Goal: Task Accomplishment & Management: Manage account settings

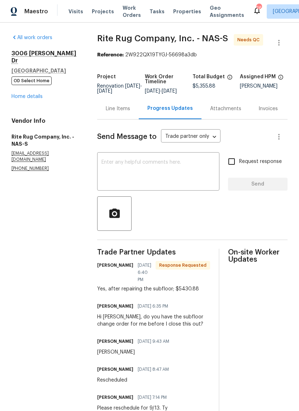
click at [126, 112] on div "Line Items" at bounding box center [118, 108] width 24 height 7
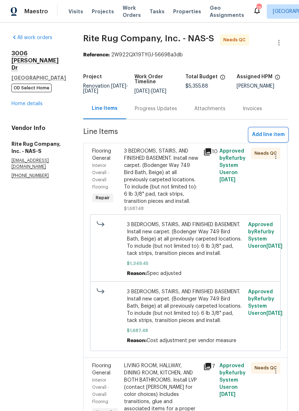
click at [258, 139] on span "Add line item" at bounding box center [268, 134] width 33 height 9
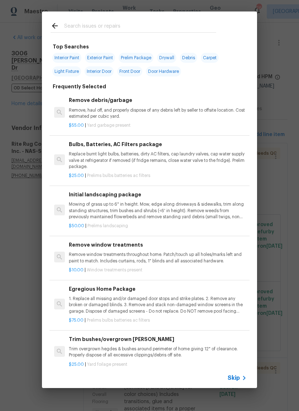
click at [110, 27] on input "text" at bounding box center [140, 27] width 152 height 11
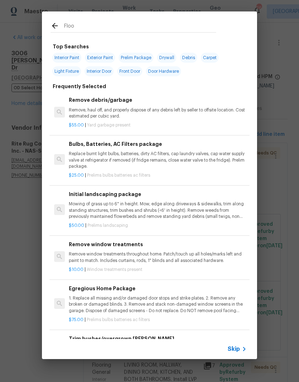
type input "Floor"
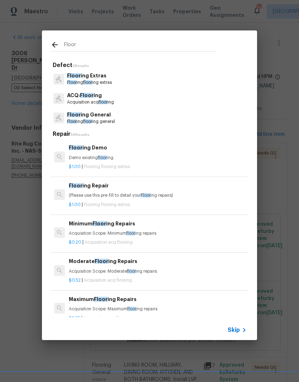
click at [98, 77] on p "Floor ing Extras" at bounding box center [89, 76] width 45 height 8
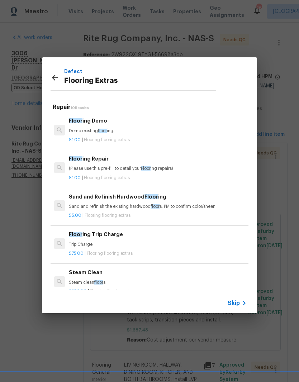
click at [124, 168] on p "(Please use this pre-fill to detail your Floor ing repairs)" at bounding box center [158, 169] width 178 height 6
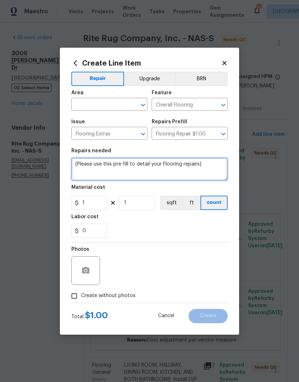
click at [207, 168] on textarea "(Please use this pre-fill to detail your Flooring repairs)" at bounding box center [149, 169] width 156 height 23
type textarea "("
type textarea "Subfloor replacement"
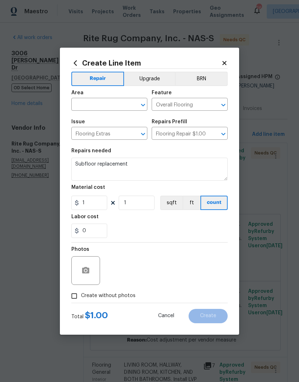
click at [120, 102] on input "text" at bounding box center [99, 105] width 56 height 11
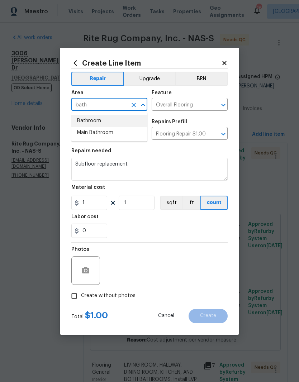
click at [99, 123] on li "Bathroom" at bounding box center [109, 121] width 76 height 12
type input "Bathroom"
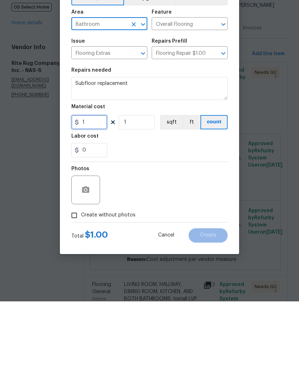
click at [97, 196] on input "1" at bounding box center [89, 203] width 36 height 14
type input "75"
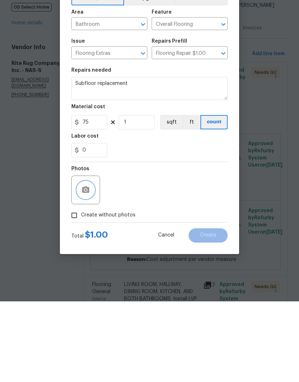
click at [93, 262] on button "button" at bounding box center [85, 270] width 17 height 17
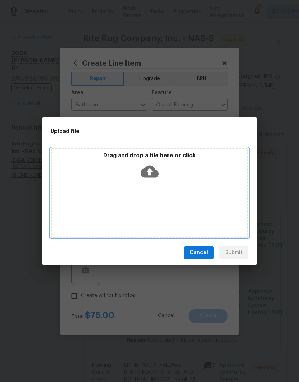
click at [170, 179] on div "Drag and drop a file here or click" at bounding box center [150, 167] width 196 height 31
click at [185, 171] on div "Drag and drop a file here or click" at bounding box center [150, 167] width 196 height 31
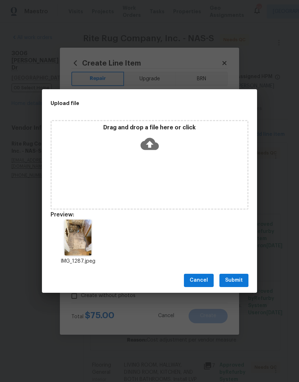
click at [236, 279] on span "Submit" at bounding box center [234, 280] width 18 height 9
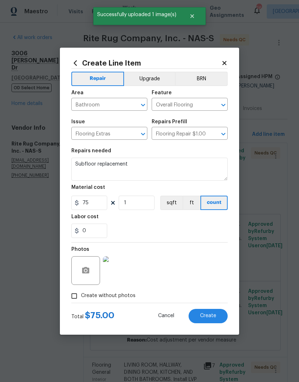
click at [211, 316] on span "Create" at bounding box center [208, 316] width 16 height 5
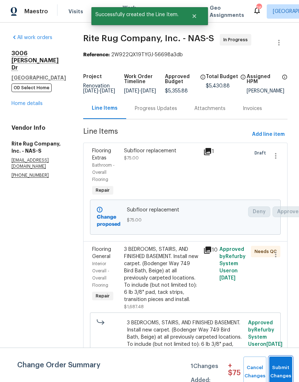
click at [285, 366] on span "Submit Changes" at bounding box center [281, 372] width 16 height 17
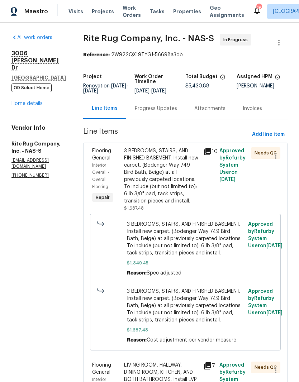
click at [175, 147] on div "3 BEDROOMS, STAIRS, AND FINISHED BASEMENT. Install new carpet. (Bodenger Way 74…" at bounding box center [161, 175] width 75 height 57
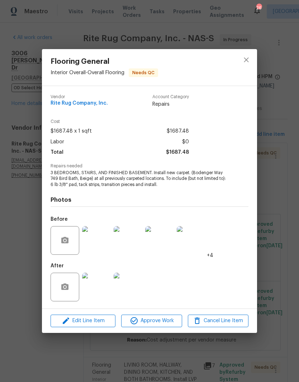
click at [103, 289] on img at bounding box center [96, 287] width 29 height 29
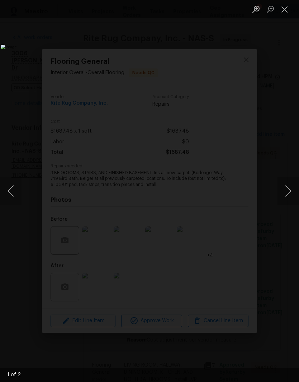
click at [284, 193] on button "Next image" at bounding box center [289, 191] width 22 height 29
click at [288, 191] on button "Next image" at bounding box center [289, 191] width 22 height 29
click at [291, 193] on button "Next image" at bounding box center [289, 191] width 22 height 29
click at [288, 191] on button "Next image" at bounding box center [289, 191] width 22 height 29
click at [290, 193] on button "Next image" at bounding box center [289, 191] width 22 height 29
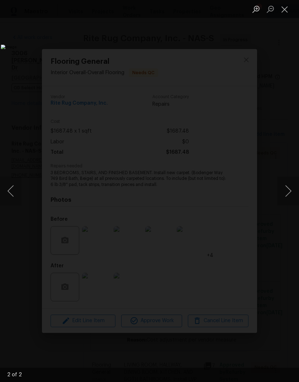
click at [290, 194] on button "Next image" at bounding box center [289, 191] width 22 height 29
click at [286, 12] on button "Close lightbox" at bounding box center [285, 9] width 14 height 13
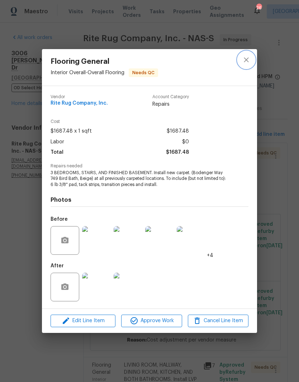
click at [248, 62] on icon "close" at bounding box center [246, 60] width 9 height 9
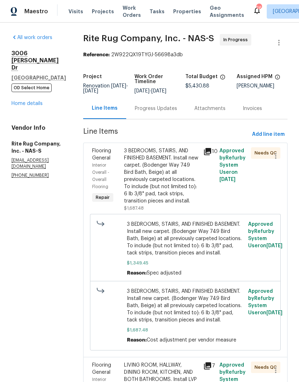
click at [38, 101] on link "Home details" at bounding box center [26, 103] width 31 height 5
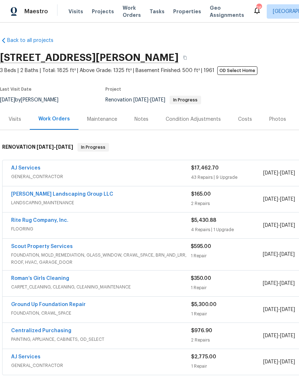
click at [34, 166] on link "AJ Services" at bounding box center [25, 168] width 29 height 5
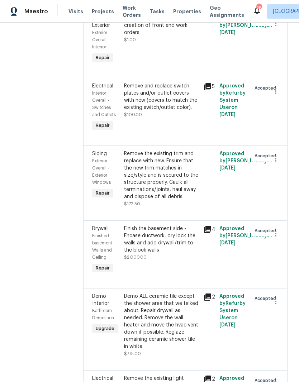
scroll to position [3356, 0]
click at [176, 231] on div "Finish the basement side - Encase ductwork, dry lock the walls and add drywall/…" at bounding box center [161, 239] width 75 height 29
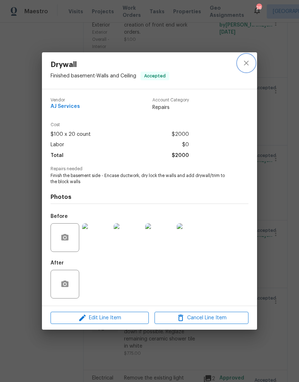
click at [247, 67] on button "close" at bounding box center [246, 63] width 17 height 17
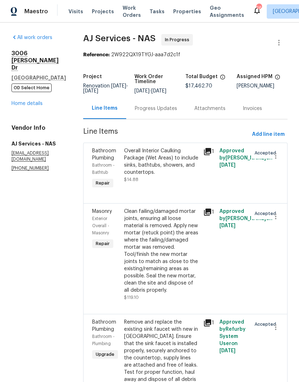
scroll to position [0, 0]
click at [33, 101] on link "Home details" at bounding box center [26, 103] width 31 height 5
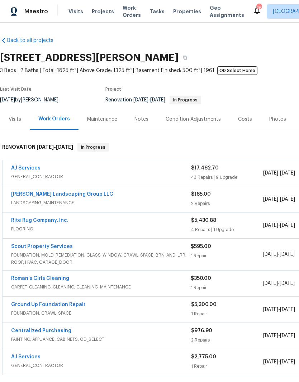
click at [142, 116] on div "Notes" at bounding box center [142, 119] width 14 height 7
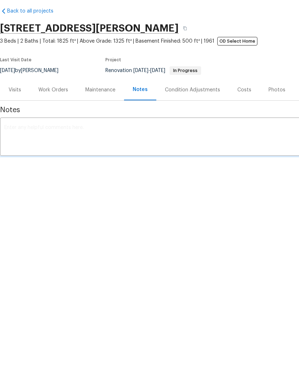
scroll to position [29, 0]
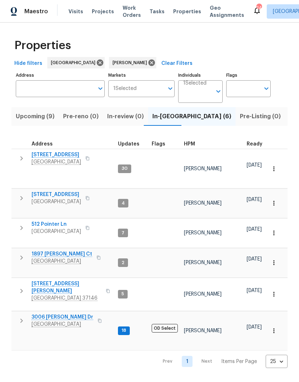
click at [63, 191] on span "2592 Emerald Ct" at bounding box center [57, 194] width 50 height 7
click at [54, 221] on span "512 Pointer Ln" at bounding box center [57, 224] width 50 height 7
click at [64, 314] on span "3006 Sheddan Dr" at bounding box center [63, 317] width 62 height 7
click at [61, 251] on span "1897 Sherman Ct" at bounding box center [62, 254] width 61 height 7
click at [60, 281] on span "157 Gabriella Ct" at bounding box center [67, 288] width 70 height 14
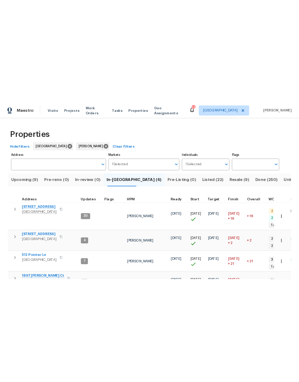
scroll to position [6, 2]
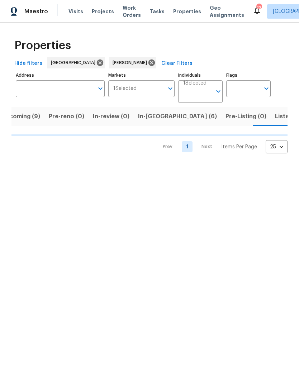
scroll to position [0, 15]
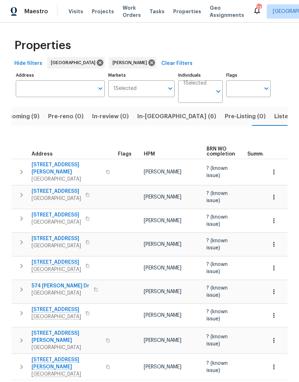
click at [63, 238] on span "324 Piedmont Pl" at bounding box center [57, 238] width 50 height 7
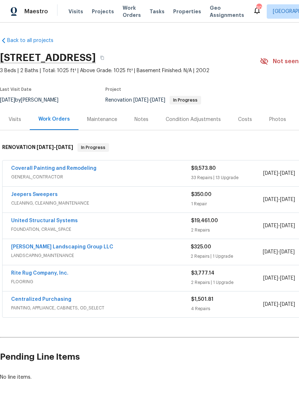
click at [146, 120] on div "Notes" at bounding box center [142, 119] width 14 height 7
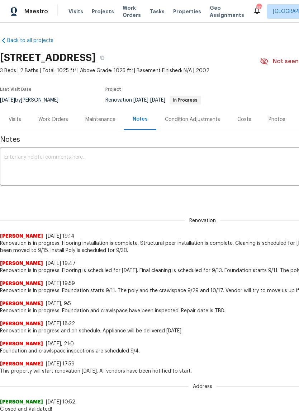
click at [134, 155] on textarea at bounding box center [202, 167] width 397 height 25
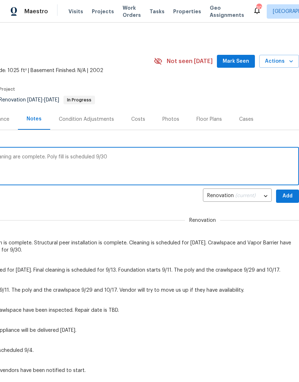
scroll to position [0, 106]
type textarea "Crawlspace completed today. GC and cleaning are complete. Poly fill is schedule…"
click at [289, 196] on span "Add" at bounding box center [287, 196] width 11 height 9
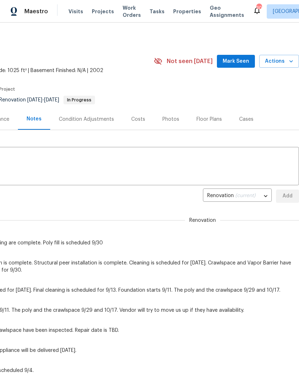
click at [244, 62] on span "Mark Seen" at bounding box center [236, 61] width 27 height 9
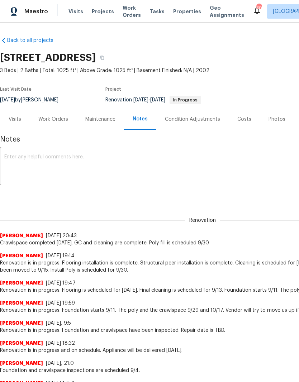
scroll to position [0, 0]
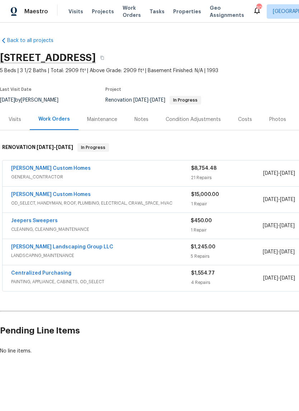
click at [142, 121] on div "Notes" at bounding box center [142, 119] width 14 height 7
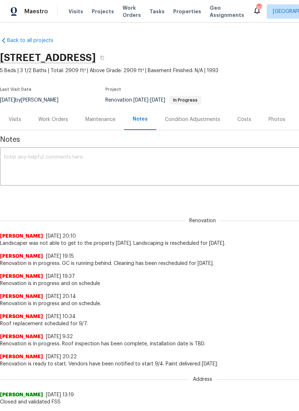
click at [111, 159] on textarea at bounding box center [202, 167] width 397 height 25
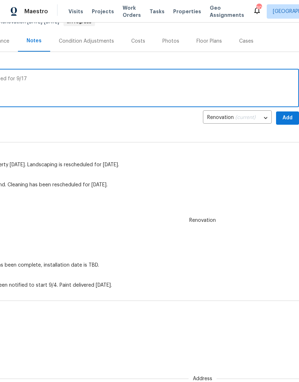
scroll to position [78, 106]
type textarea "Renovation in progress. Cleaning is scheduled for 9/17"
click at [290, 118] on span "Add" at bounding box center [287, 118] width 11 height 9
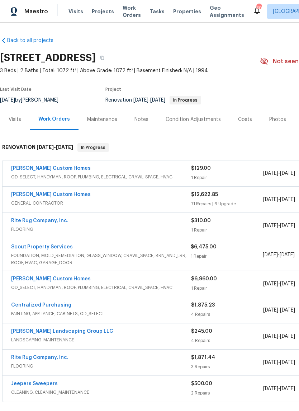
click at [140, 118] on div "Notes" at bounding box center [142, 119] width 14 height 7
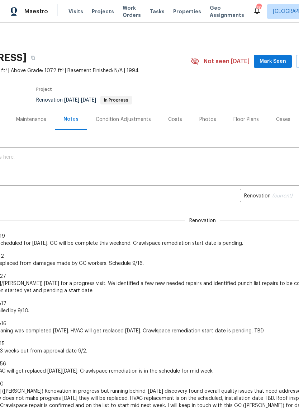
scroll to position [0, 71]
click at [276, 61] on span "Mark Seen" at bounding box center [271, 61] width 27 height 9
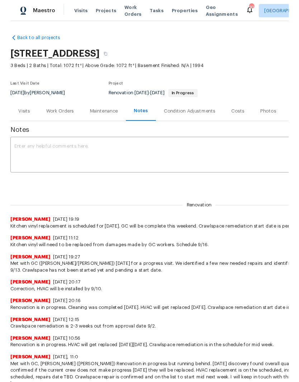
scroll to position [0, 0]
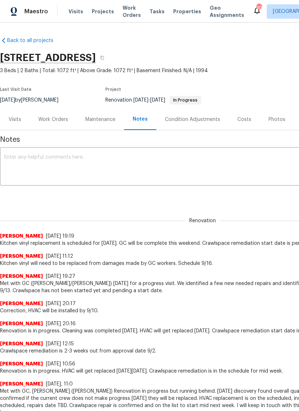
click at [62, 121] on div "Work Orders" at bounding box center [53, 119] width 30 height 7
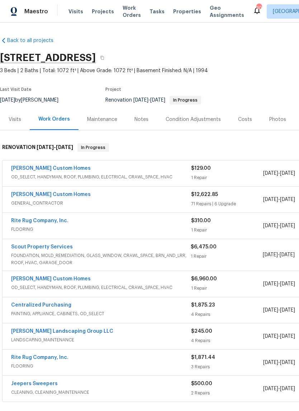
click at [60, 248] on link "Scout Property Services" at bounding box center [42, 246] width 62 height 5
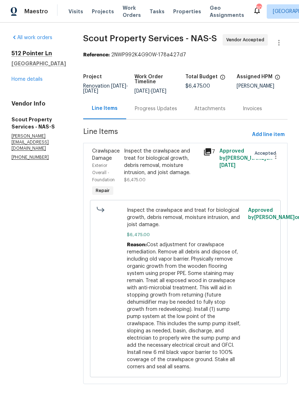
click at [150, 110] on div "Progress Updates" at bounding box center [156, 108] width 60 height 21
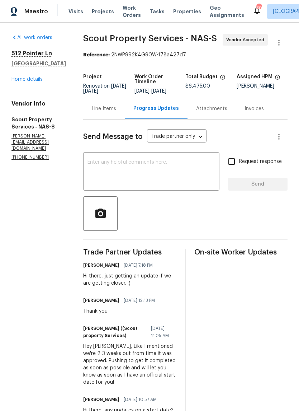
click at [23, 82] on link "Home details" at bounding box center [26, 79] width 31 height 5
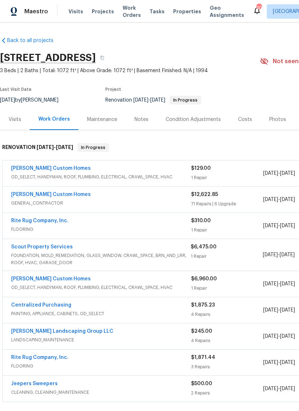
click at [59, 195] on link "[PERSON_NAME] Custom Homes" at bounding box center [51, 194] width 80 height 5
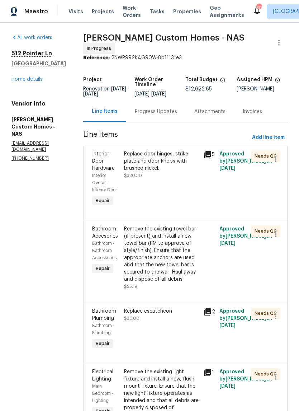
click at [177, 113] on div "Progress Updates" at bounding box center [156, 111] width 42 height 7
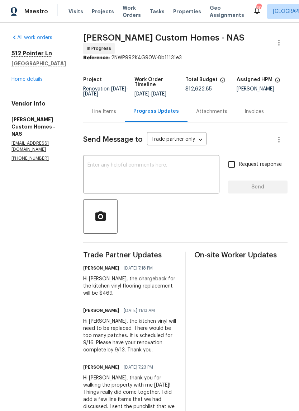
click at [176, 169] on textarea at bounding box center [152, 175] width 128 height 25
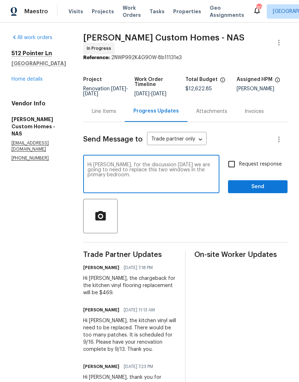
click at [146, 173] on textarea "Hi Kohl, for the discussion today we are going to need to replace this two wind…" at bounding box center [152, 175] width 128 height 25
type textarea "Hi Kohl, for the discussion today we are going to need to replace the two windo…"
click at [259, 189] on span "Send" at bounding box center [258, 187] width 48 height 9
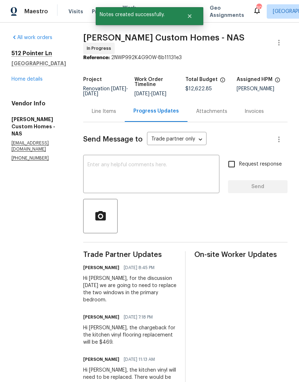
click at [36, 80] on link "Home details" at bounding box center [26, 79] width 31 height 5
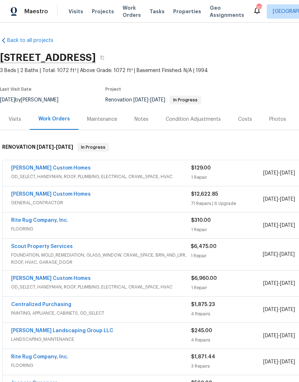
click at [53, 196] on link "Rappa Custom Homes" at bounding box center [51, 194] width 80 height 5
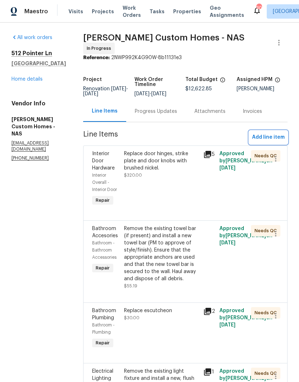
click at [276, 141] on span "Add line item" at bounding box center [268, 137] width 33 height 9
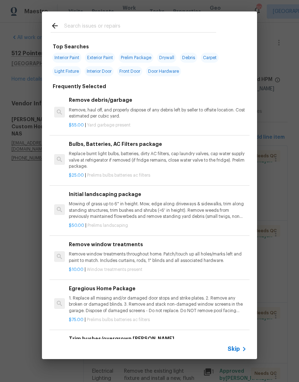
click at [113, 24] on input "text" at bounding box center [140, 27] width 152 height 11
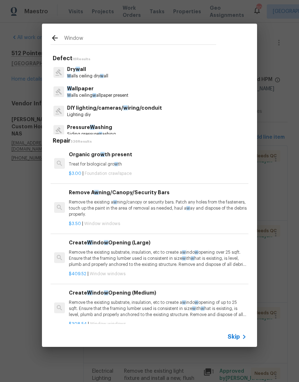
type input "Windows"
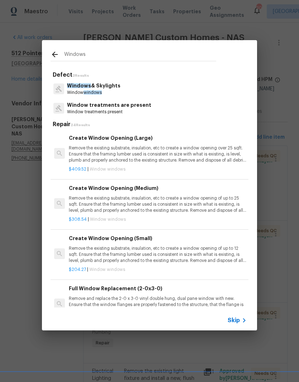
click at [115, 87] on p "Windows & Skylights" at bounding box center [93, 86] width 53 height 8
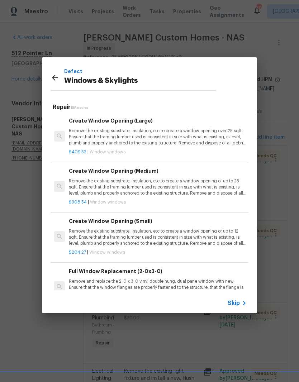
click at [173, 184] on p "Remove the existing substrate, insulation, etc to create a window opening of up…" at bounding box center [158, 187] width 178 height 18
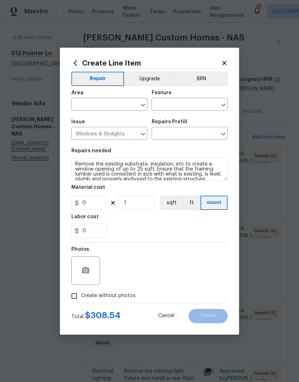
type input "Create Window Opening (Medium) $308.54"
type input "308.54"
click at [126, 101] on input "text" at bounding box center [99, 105] width 56 height 11
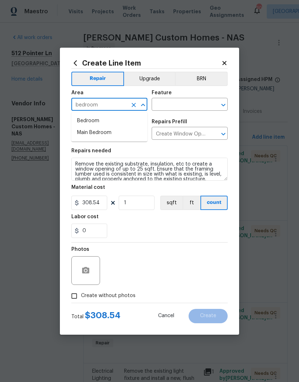
click at [105, 134] on li "Main Bedroom" at bounding box center [109, 133] width 76 height 12
type input "Main Bedroom"
click at [190, 103] on input "text" at bounding box center [180, 105] width 56 height 11
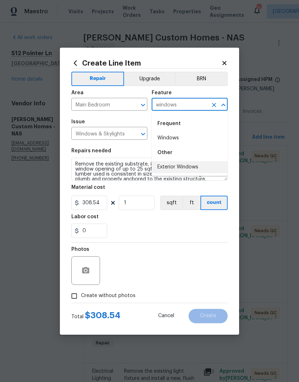
click at [190, 166] on li "Exterior Windows" at bounding box center [190, 167] width 76 height 12
type input "Exterior Windows"
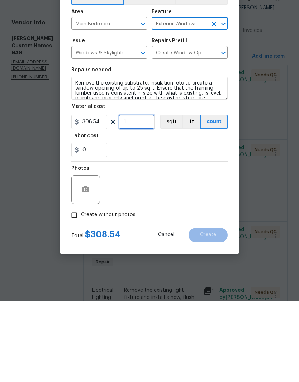
click at [140, 196] on input "1" at bounding box center [137, 203] width 36 height 14
type input "2"
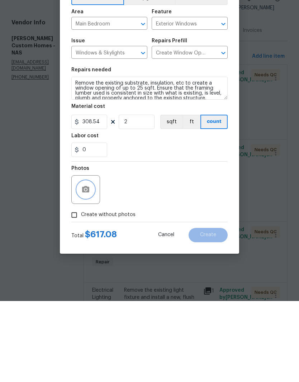
click at [93, 262] on button "button" at bounding box center [85, 270] width 17 height 17
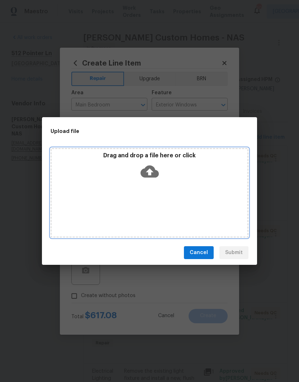
click at [176, 196] on div "Drag and drop a file here or click" at bounding box center [150, 193] width 198 height 90
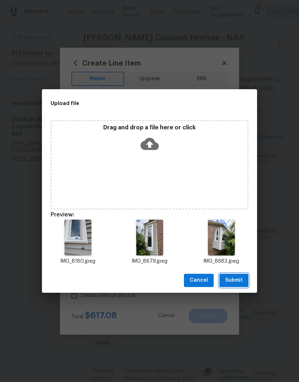
click at [241, 278] on span "Submit" at bounding box center [234, 280] width 18 height 9
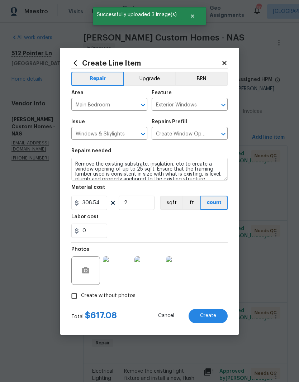
click at [212, 316] on span "Create" at bounding box center [208, 316] width 16 height 5
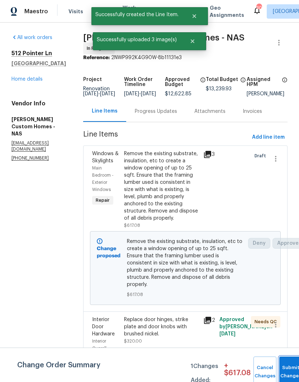
click at [290, 370] on button "Submit Changes" at bounding box center [290, 372] width 23 height 31
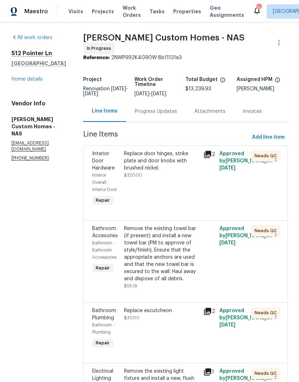
click at [175, 150] on div "Replace door hinges, strike plate and door knobs with brushed nickel." at bounding box center [161, 161] width 75 height 22
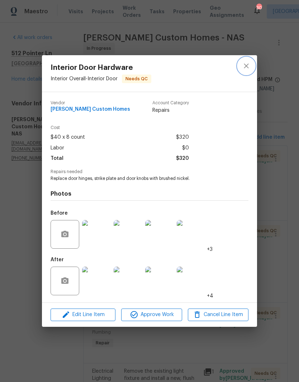
click at [249, 69] on icon "close" at bounding box center [246, 66] width 9 height 9
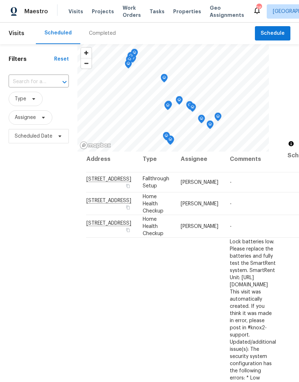
scroll to position [6, 0]
click at [59, 139] on icon at bounding box center [60, 136] width 6 height 6
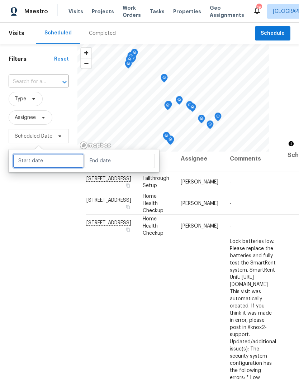
click at [55, 162] on input "text" at bounding box center [48, 161] width 71 height 14
select select "8"
select select "2025"
select select "9"
select select "2025"
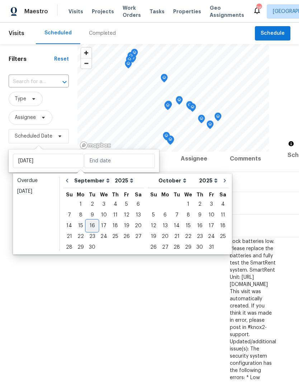
click at [93, 227] on div "16" at bounding box center [91, 226] width 11 height 10
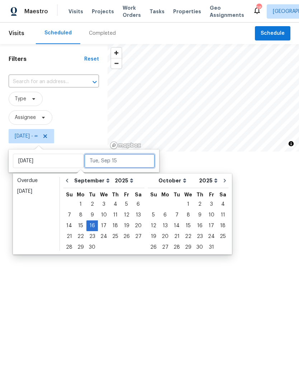
type input "Tue, Sep 16"
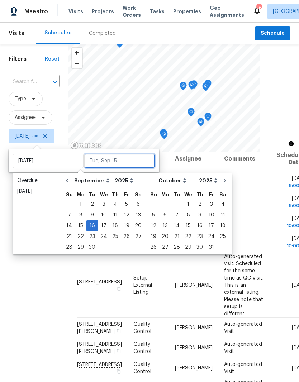
click at [127, 160] on input "text" at bounding box center [119, 161] width 71 height 14
click at [93, 226] on div "16" at bounding box center [91, 226] width 11 height 10
type input "Tue, Sep 16"
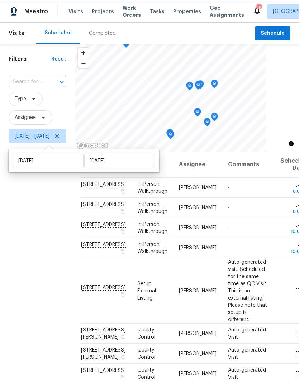
scroll to position [0, 2]
click at [0, 0] on icon at bounding box center [0, 0] width 0 height 0
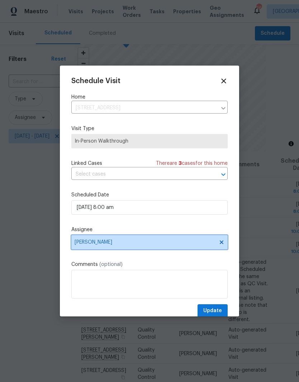
click at [222, 244] on icon at bounding box center [222, 243] width 4 height 4
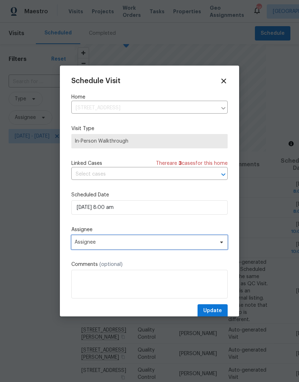
click at [176, 245] on span "Assignee" at bounding box center [145, 243] width 141 height 6
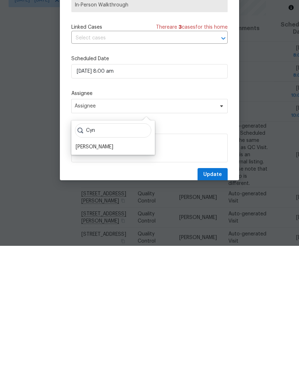
type input "Cyn"
click at [111, 280] on div "[PERSON_NAME]" at bounding box center [95, 283] width 38 height 7
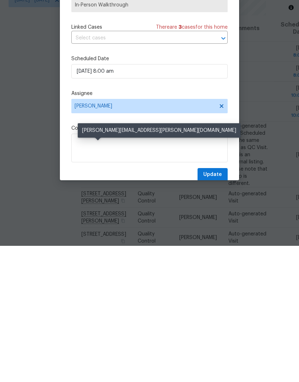
scroll to position [29, 0]
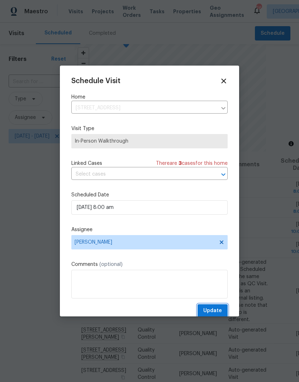
click at [219, 311] on span "Update" at bounding box center [212, 311] width 19 height 9
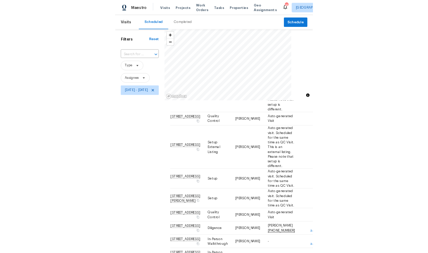
scroll to position [0, 0]
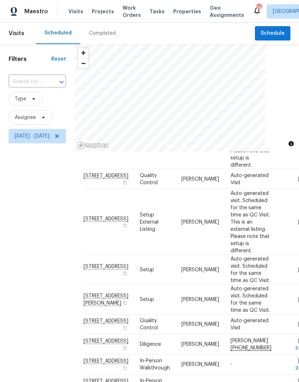
click at [128, 13] on span "Work Orders" at bounding box center [132, 11] width 18 height 14
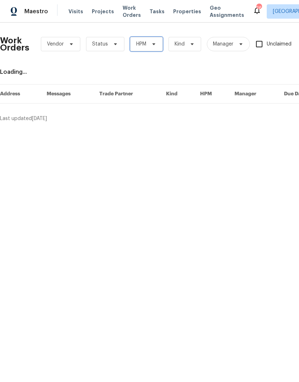
click at [153, 45] on icon at bounding box center [154, 44] width 6 height 6
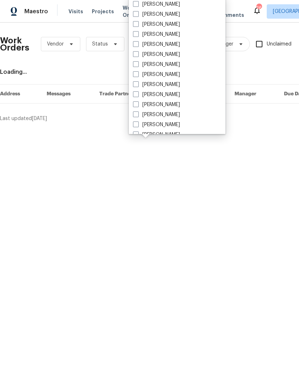
click at [175, 86] on label "[PERSON_NAME]" at bounding box center [156, 84] width 47 height 7
click at [138, 86] on input "[PERSON_NAME]" at bounding box center [135, 83] width 5 height 5
checkbox input "true"
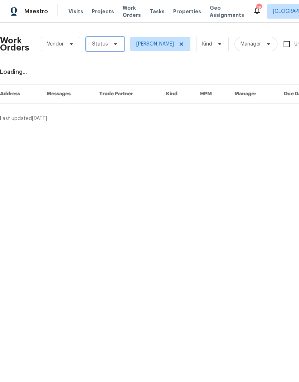
click at [112, 47] on span "Status" at bounding box center [105, 44] width 38 height 14
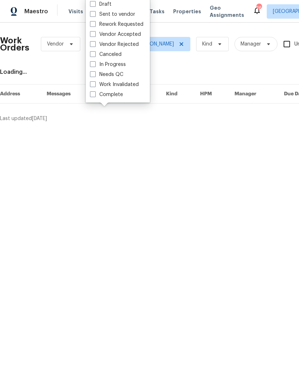
click at [123, 73] on label "Needs QC" at bounding box center [106, 74] width 33 height 7
click at [95, 73] on input "Needs QC" at bounding box center [92, 73] width 5 height 5
checkbox input "true"
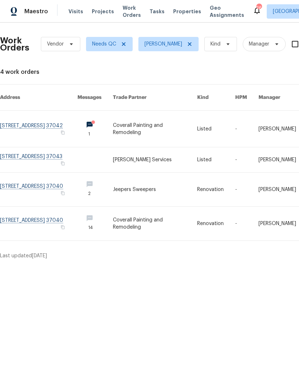
click at [52, 117] on link at bounding box center [38, 129] width 77 height 36
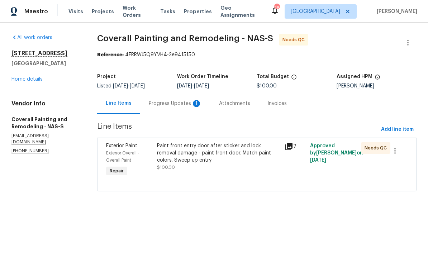
click at [198, 108] on div "Progress Updates 1" at bounding box center [175, 103] width 70 height 21
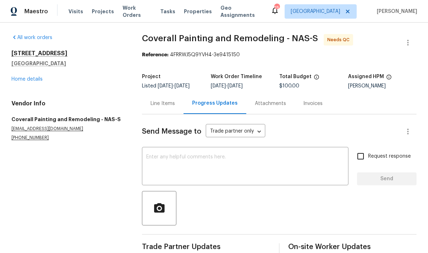
click at [169, 104] on div "Line Items" at bounding box center [163, 103] width 24 height 7
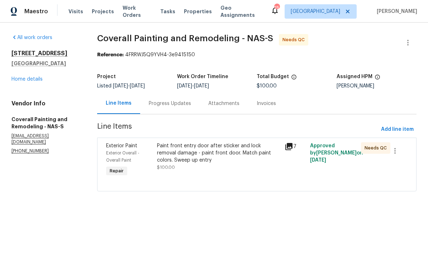
click at [230, 153] on div "Paint front entry door after sticker and lock removal damage - paint front door…" at bounding box center [218, 153] width 123 height 22
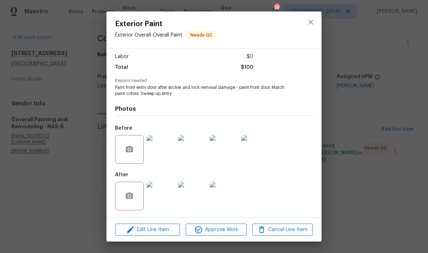
scroll to position [49, 0]
click at [167, 199] on img at bounding box center [161, 196] width 29 height 29
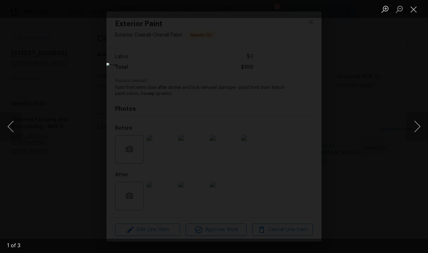
click at [299, 124] on button "Next image" at bounding box center [418, 126] width 22 height 29
click at [299, 130] on button "Next image" at bounding box center [418, 126] width 22 height 29
click at [299, 15] on button "Close lightbox" at bounding box center [414, 9] width 14 height 13
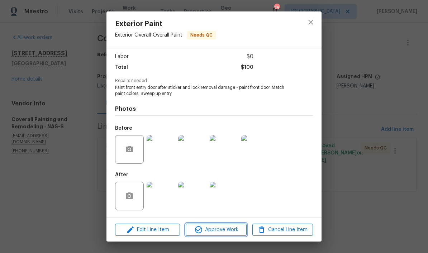
click at [227, 230] on span "Approve Work" at bounding box center [216, 230] width 56 height 9
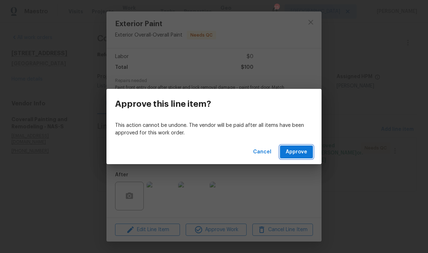
click at [299, 153] on span "Approve" at bounding box center [297, 152] width 22 height 9
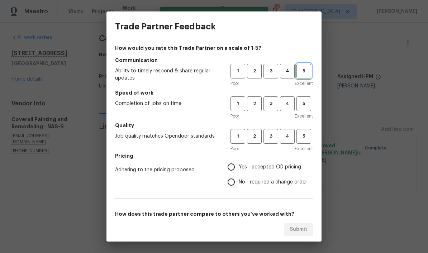
click at [299, 74] on span "5" at bounding box center [303, 71] width 13 height 8
click at [299, 102] on span "5" at bounding box center [303, 104] width 13 height 8
click at [299, 137] on span "5" at bounding box center [303, 136] width 13 height 8
click at [235, 169] on input "Yes - accepted OD pricing" at bounding box center [231, 167] width 15 height 15
radio input "true"
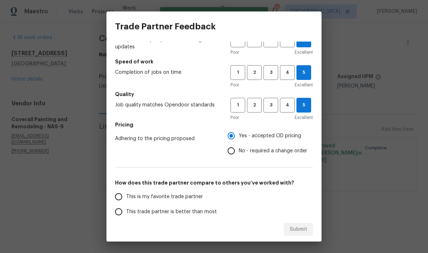
scroll to position [51, 0]
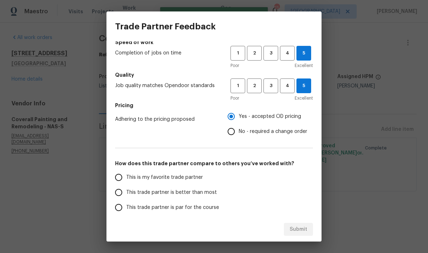
click at [123, 179] on input "This is my favorite trade partner" at bounding box center [118, 177] width 15 height 15
click at [298, 231] on span "Submit" at bounding box center [299, 229] width 18 height 9
radio input "true"
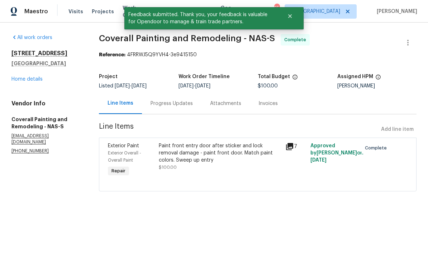
click at [37, 79] on link "Home details" at bounding box center [26, 79] width 31 height 5
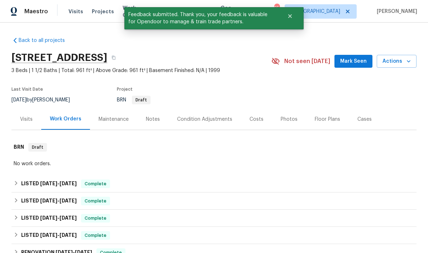
click at [299, 63] on span "Mark Seen" at bounding box center [353, 61] width 27 height 9
click at [154, 118] on div "Notes" at bounding box center [153, 119] width 14 height 7
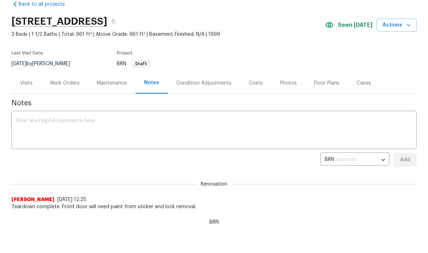
scroll to position [42, 0]
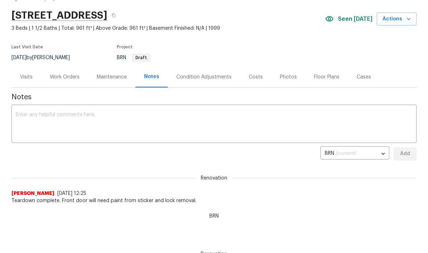
click at [134, 120] on textarea at bounding box center [214, 125] width 397 height 25
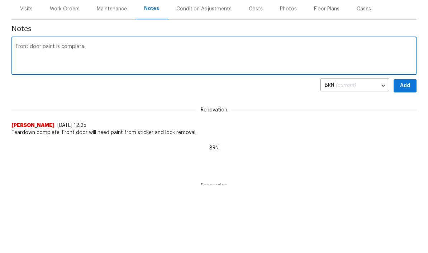
type textarea "Front door paint is complete."
click at [299, 150] on span "Add" at bounding box center [405, 154] width 11 height 9
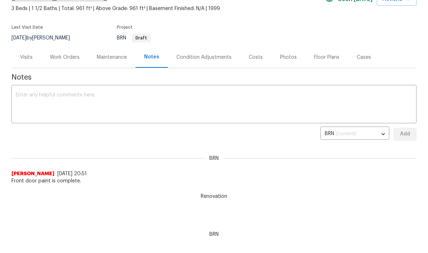
scroll to position [0, 0]
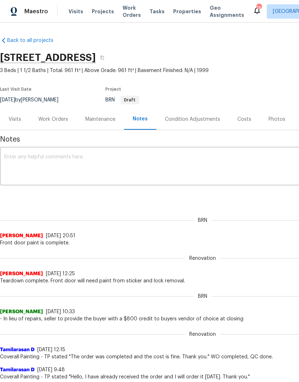
click at [126, 13] on span "Work Orders" at bounding box center [132, 11] width 18 height 14
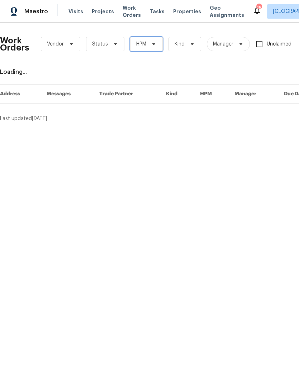
click at [148, 44] on span "HPM" at bounding box center [146, 44] width 33 height 14
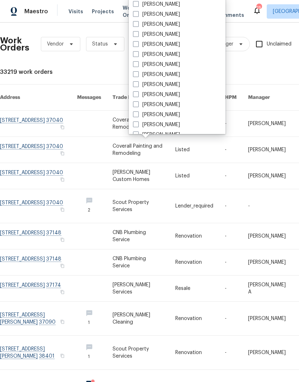
click at [173, 85] on label "[PERSON_NAME]" at bounding box center [156, 84] width 47 height 7
click at [138, 85] on input "[PERSON_NAME]" at bounding box center [135, 83] width 5 height 5
checkbox input "true"
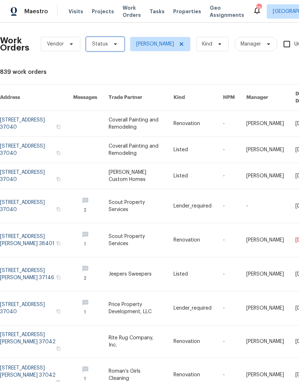
click at [113, 46] on icon at bounding box center [116, 44] width 6 height 6
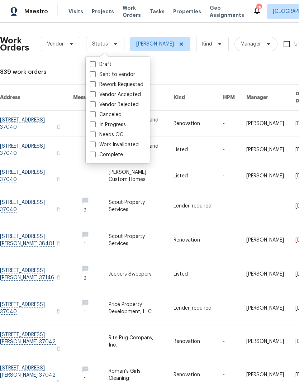
click at [122, 134] on label "Needs QC" at bounding box center [106, 134] width 33 height 7
click at [95, 134] on input "Needs QC" at bounding box center [92, 133] width 5 height 5
checkbox input "true"
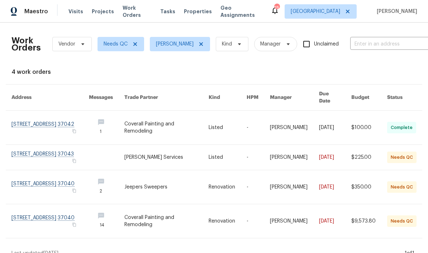
click at [55, 149] on link at bounding box center [49, 157] width 77 height 25
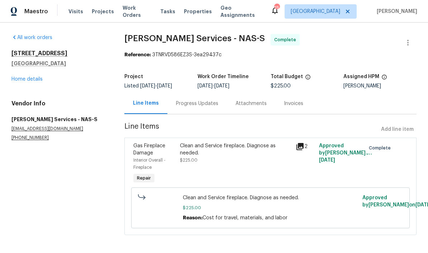
click at [141, 13] on span "Work Orders" at bounding box center [137, 11] width 29 height 14
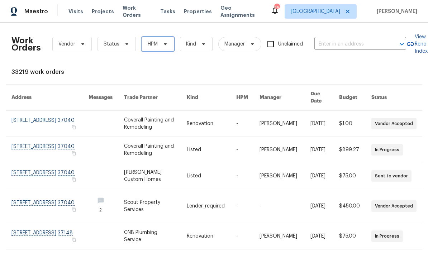
click at [163, 45] on icon at bounding box center [166, 44] width 6 height 6
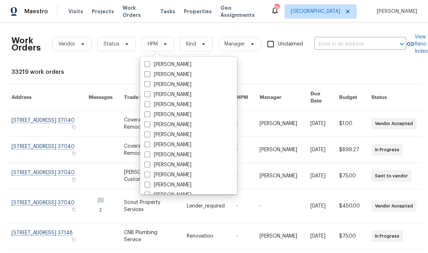
click at [186, 145] on label "[PERSON_NAME]" at bounding box center [168, 144] width 47 height 7
click at [149, 145] on input "[PERSON_NAME]" at bounding box center [147, 143] width 5 height 5
checkbox input "true"
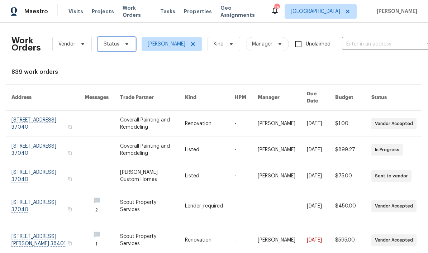
click at [123, 47] on span "Status" at bounding box center [117, 44] width 38 height 14
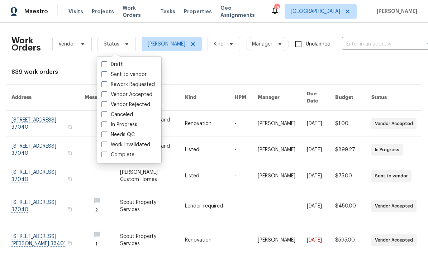
click at [133, 135] on label "Needs QC" at bounding box center [118, 134] width 33 height 7
click at [106, 135] on input "Needs QC" at bounding box center [104, 133] width 5 height 5
checkbox input "true"
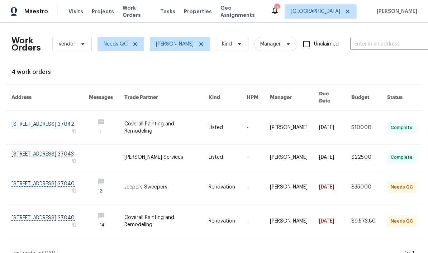
click at [61, 180] on link at bounding box center [49, 187] width 77 height 34
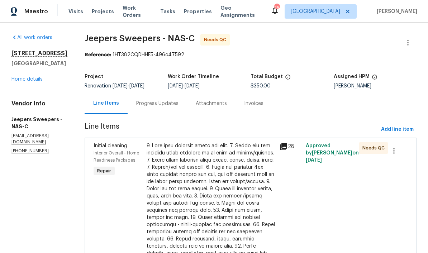
click at [141, 13] on span "Work Orders" at bounding box center [137, 11] width 29 height 14
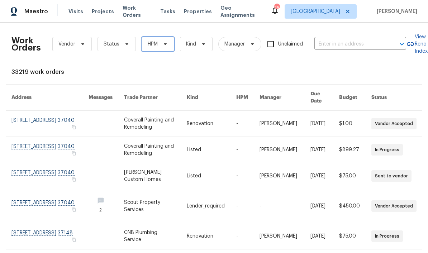
click at [166, 44] on icon at bounding box center [166, 44] width 6 height 6
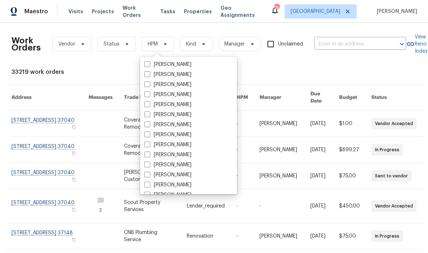
click at [180, 147] on label "[PERSON_NAME]" at bounding box center [168, 144] width 47 height 7
click at [149, 146] on input "[PERSON_NAME]" at bounding box center [147, 143] width 5 height 5
checkbox input "true"
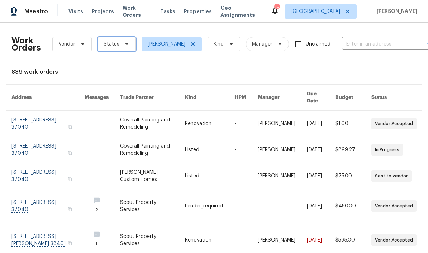
click at [126, 45] on icon at bounding box center [127, 44] width 6 height 6
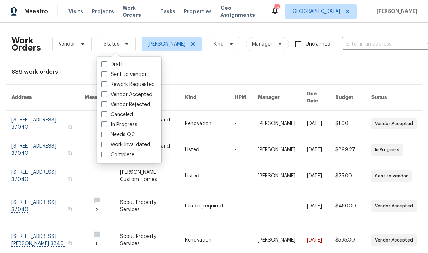
click at [134, 135] on label "Needs QC" at bounding box center [118, 134] width 33 height 7
click at [106, 135] on input "Needs QC" at bounding box center [104, 133] width 5 height 5
checkbox input "true"
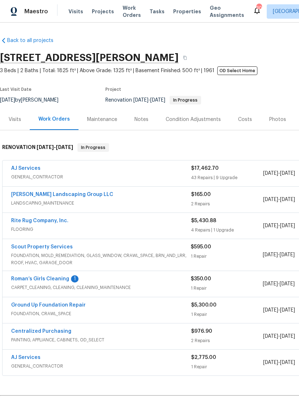
click at [57, 280] on link "Roman’s Girls Cleaning" at bounding box center [40, 278] width 58 height 5
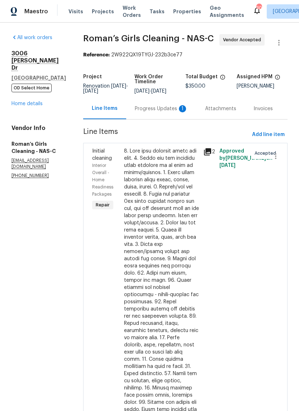
click at [165, 112] on div "Progress Updates 1" at bounding box center [161, 108] width 53 height 7
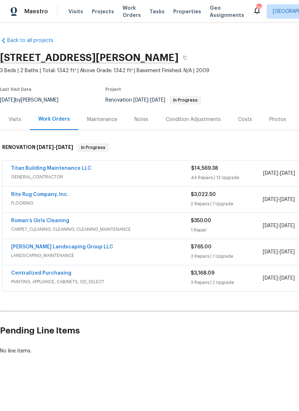
click at [145, 123] on div "Notes" at bounding box center [141, 119] width 31 height 21
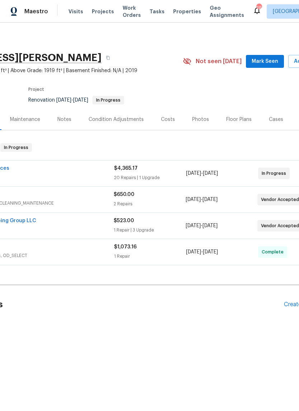
scroll to position [0, 81]
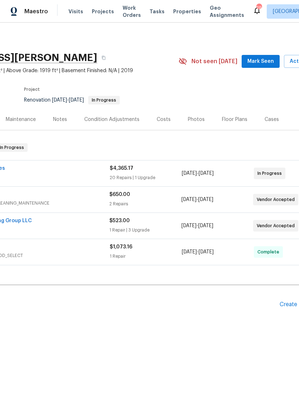
click at [258, 61] on span "Mark Seen" at bounding box center [261, 61] width 27 height 9
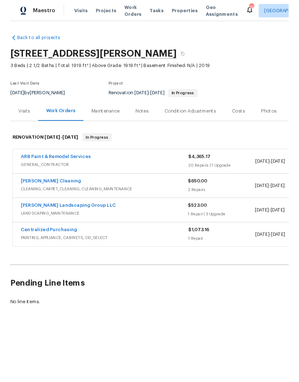
scroll to position [0, 0]
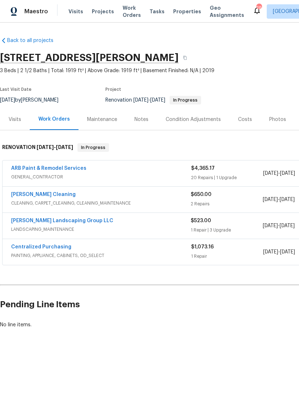
click at [144, 119] on div "Notes" at bounding box center [142, 119] width 14 height 7
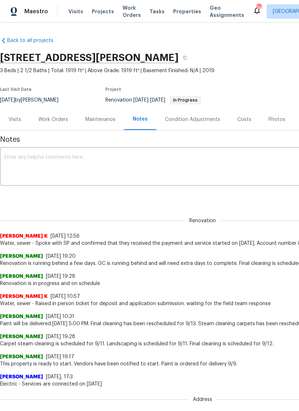
click at [124, 156] on textarea at bounding box center [202, 167] width 397 height 25
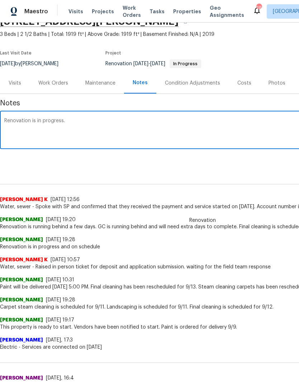
scroll to position [36, 0]
click at [92, 123] on textarea "Renovation is in progress." at bounding box center [202, 130] width 397 height 25
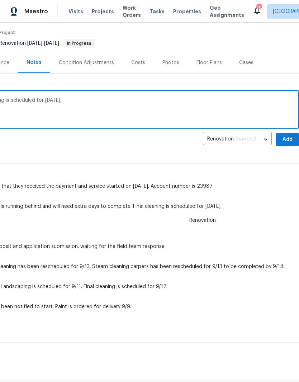
scroll to position [57, 106]
type textarea "Renovation is in progress. Pineapple cleaning is scheduled for [DATE]."
click at [287, 142] on span "Add" at bounding box center [287, 139] width 11 height 9
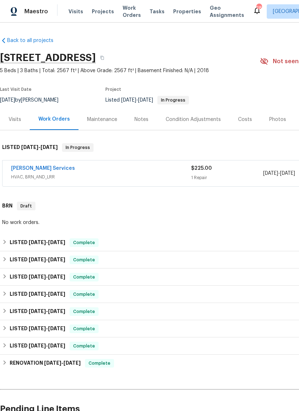
click at [53, 170] on link "[PERSON_NAME] Services" at bounding box center [43, 168] width 64 height 5
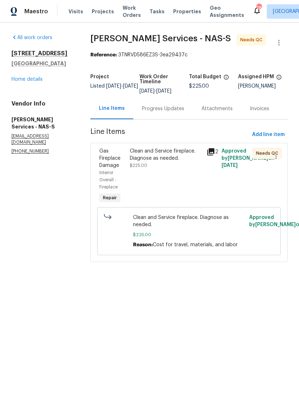
click at [161, 155] on div "Clean and Service fireplace. Diagnose as needed." at bounding box center [166, 154] width 72 height 14
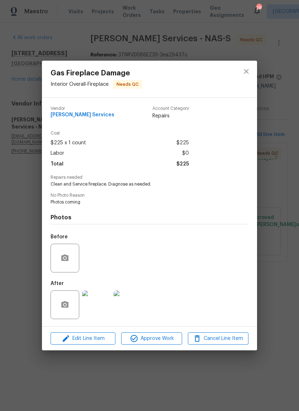
click at [102, 308] on img at bounding box center [96, 304] width 29 height 29
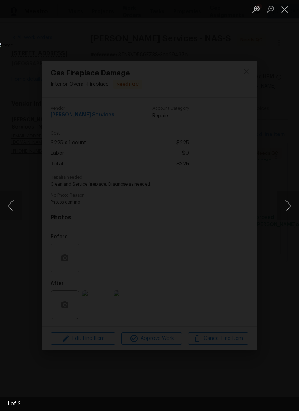
click at [290, 204] on button "Next image" at bounding box center [289, 205] width 22 height 29
click at [288, 11] on button "Close lightbox" at bounding box center [285, 9] width 14 height 13
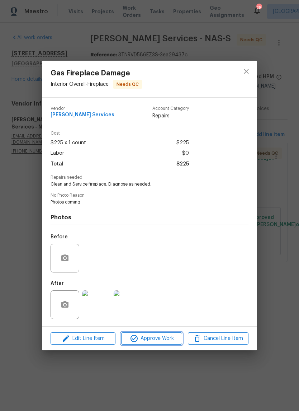
click at [166, 339] on span "Approve Work" at bounding box center [151, 338] width 56 height 9
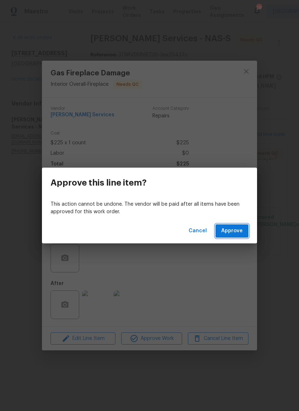
click at [238, 232] on span "Approve" at bounding box center [232, 230] width 22 height 9
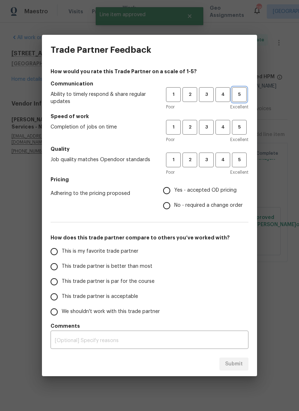
click at [244, 97] on span "5" at bounding box center [239, 94] width 13 height 8
click at [241, 130] on span "5" at bounding box center [239, 127] width 13 height 8
click at [240, 159] on span "5" at bounding box center [239, 160] width 13 height 8
click at [172, 194] on input "Yes - accepted OD pricing" at bounding box center [166, 190] width 15 height 15
radio input "true"
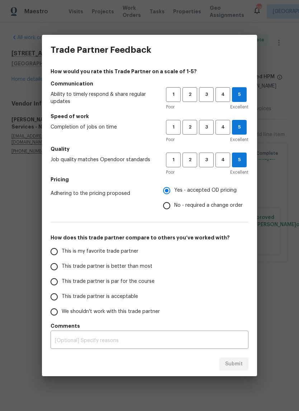
click at [59, 253] on input "This is my favorite trade partner" at bounding box center [54, 251] width 15 height 15
radio input "false"
click at [167, 208] on input "No - required a change order" at bounding box center [166, 205] width 15 height 15
radio input "false"
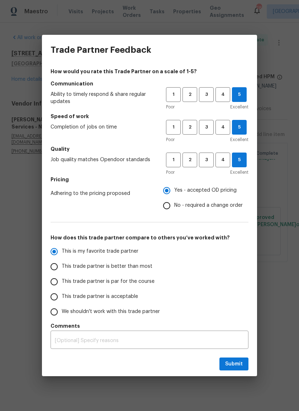
radio input "true"
click at [235, 365] on span "Submit" at bounding box center [234, 363] width 18 height 9
radio input "false"
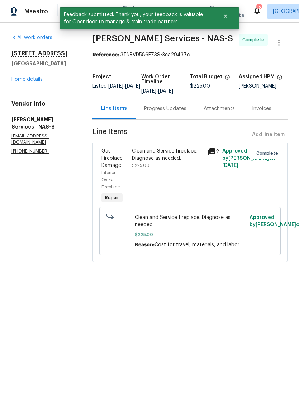
click at [41, 81] on link "Home details" at bounding box center [26, 79] width 31 height 5
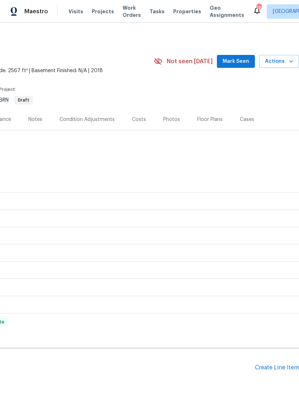
scroll to position [0, 106]
click at [242, 60] on span "Mark Seen" at bounding box center [236, 61] width 27 height 9
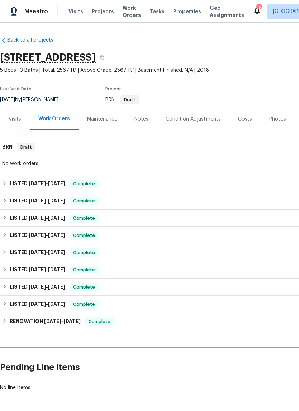
scroll to position [0, 0]
click at [141, 119] on div "Notes" at bounding box center [142, 119] width 14 height 7
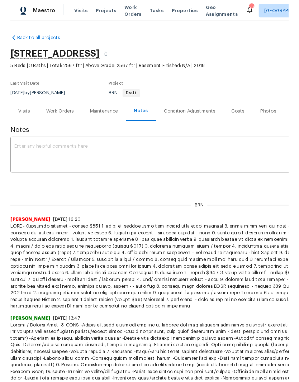
scroll to position [0, 0]
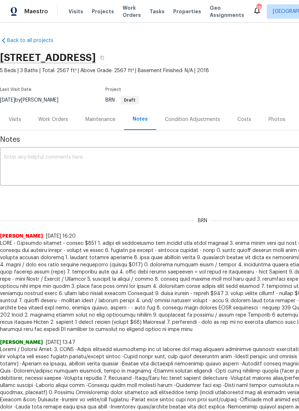
click at [69, 159] on textarea at bounding box center [202, 167] width 397 height 25
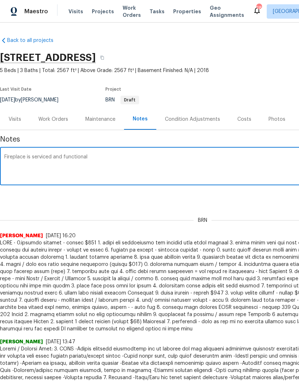
scroll to position [0, 0]
type textarea "Fireplace"
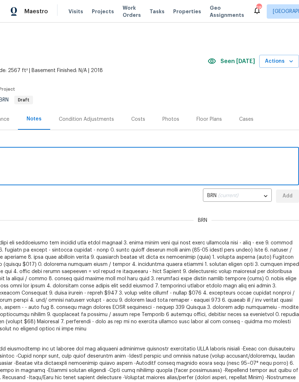
scroll to position [0, 106]
